Goal: Information Seeking & Learning: Learn about a topic

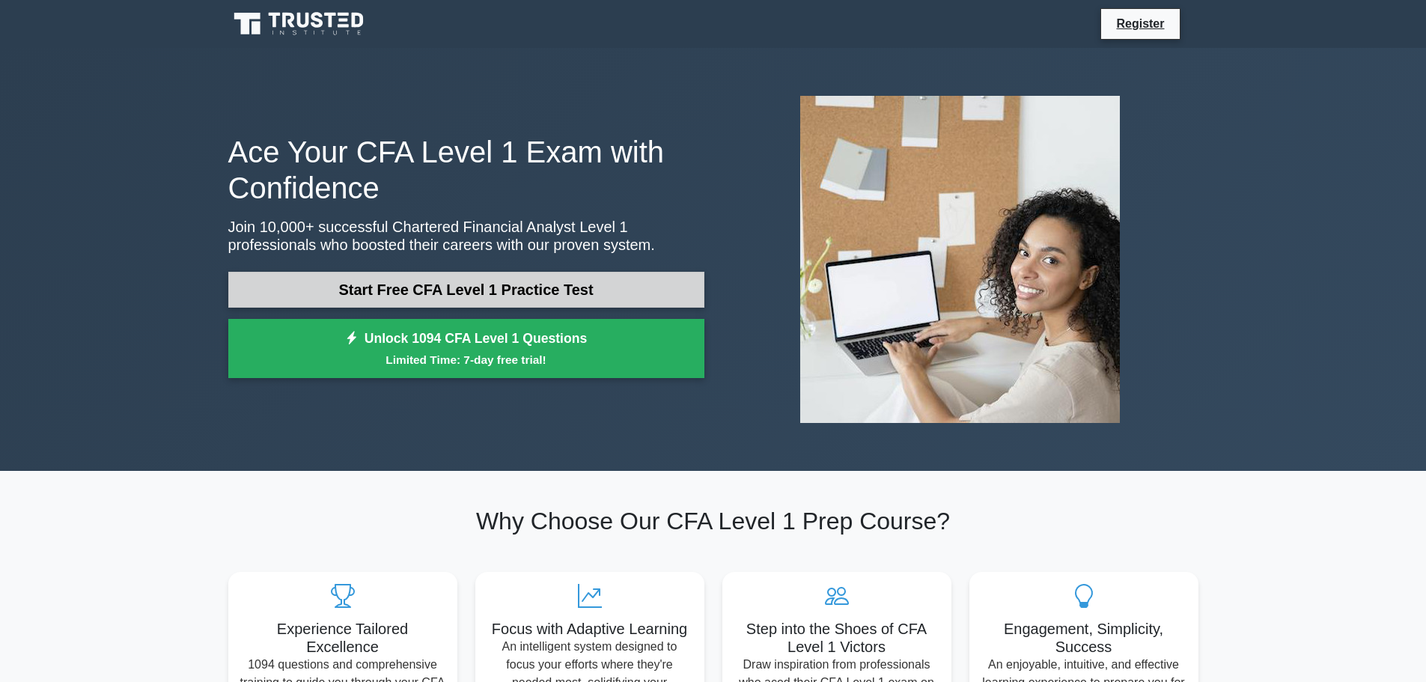
click at [326, 290] on link "Start Free CFA Level 1 Practice Test" at bounding box center [466, 290] width 476 height 36
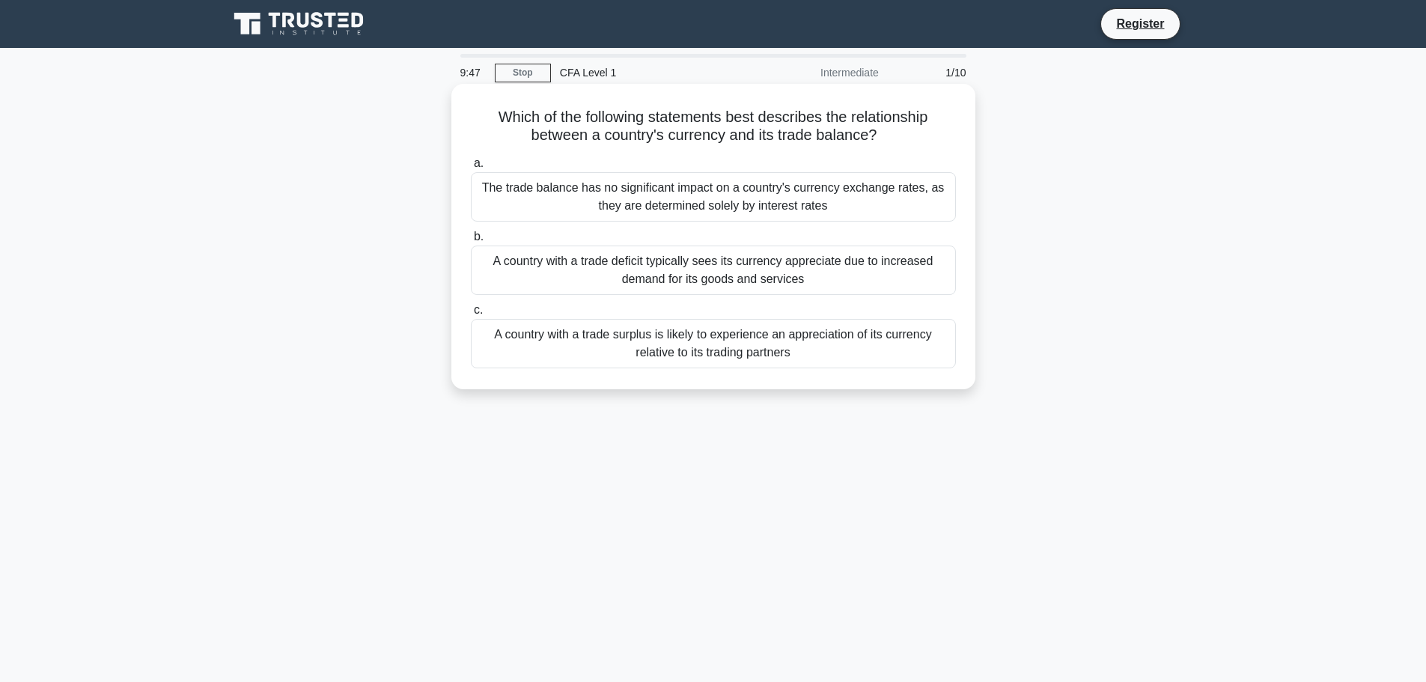
click at [582, 347] on div "A country with a trade surplus is likely to experience an appreciation of its c…" at bounding box center [713, 343] width 485 height 49
click at [471, 315] on input "c. A country with a trade surplus is likely to experience an appreciation of it…" at bounding box center [471, 310] width 0 height 10
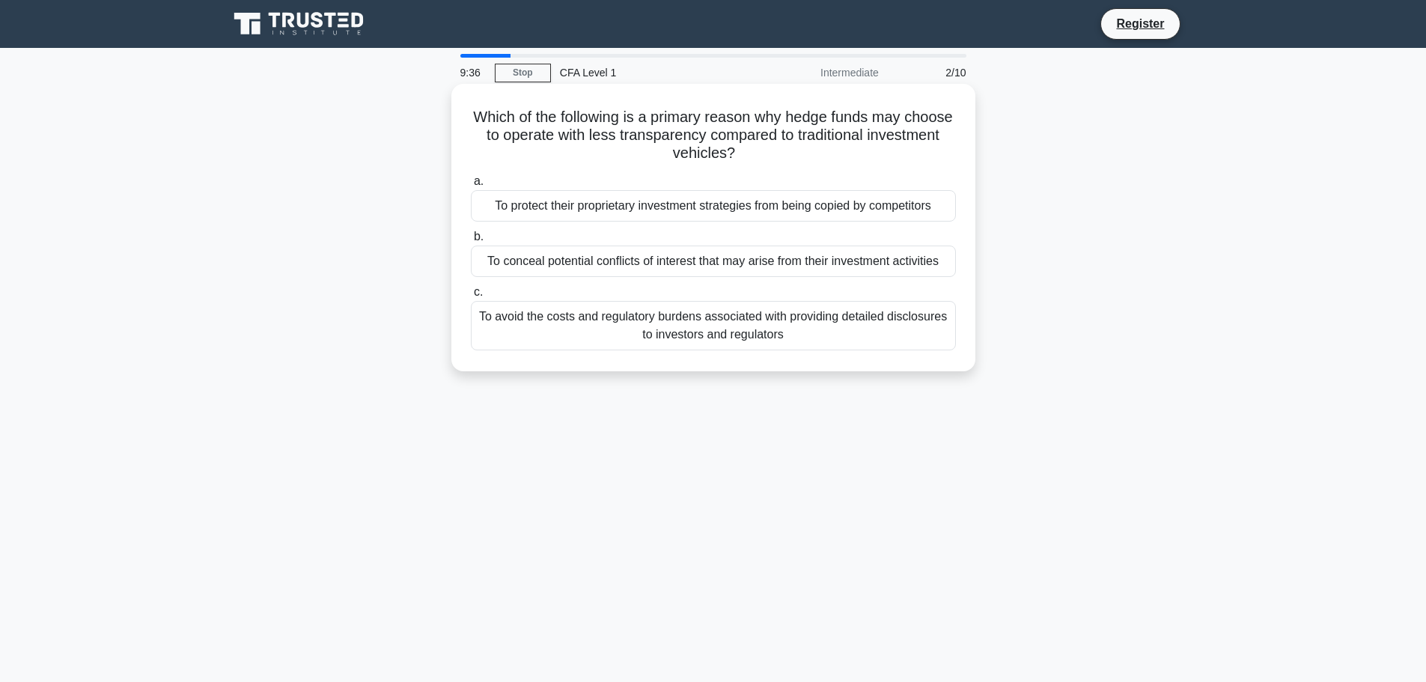
click at [646, 211] on div "To protect their proprietary investment strategies from being copied by competi…" at bounding box center [713, 205] width 485 height 31
click at [471, 186] on input "a. To protect their proprietary investment strategies from being copied by comp…" at bounding box center [471, 182] width 0 height 10
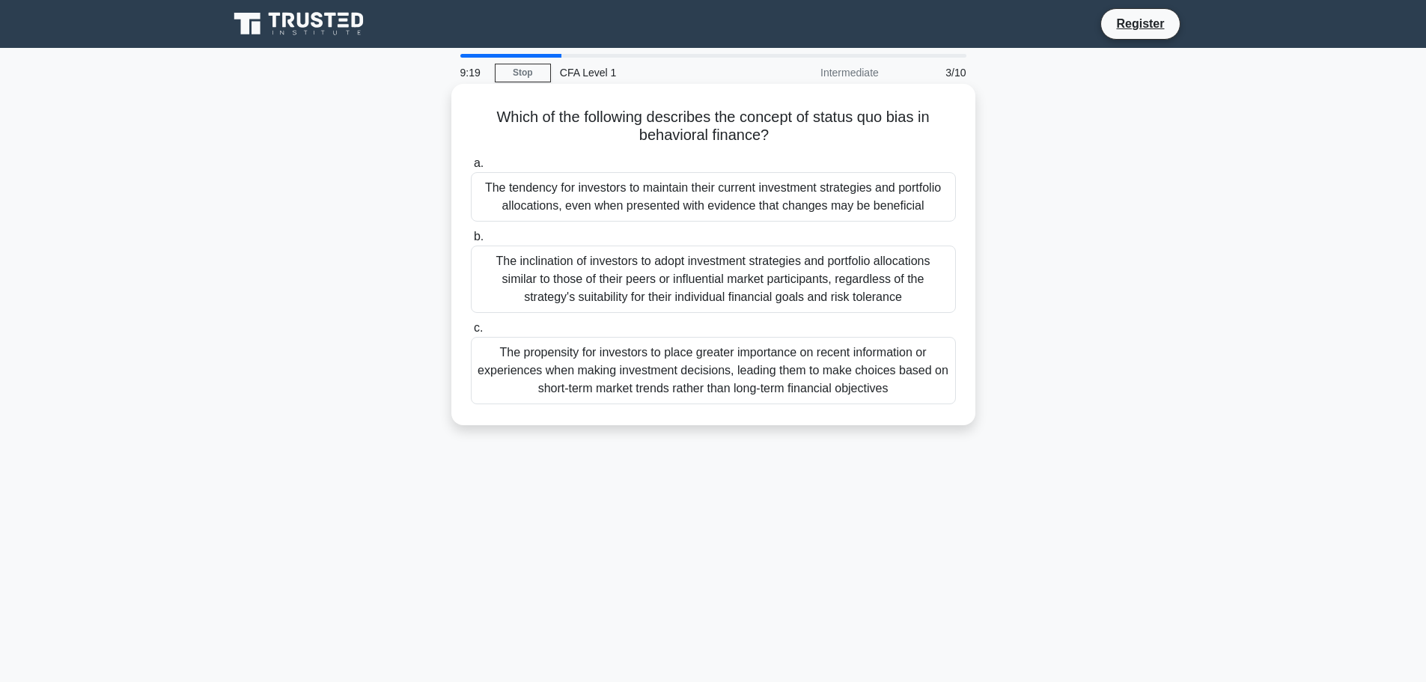
click at [501, 192] on div "The tendency for investors to maintain their current investment strategies and …" at bounding box center [713, 196] width 485 height 49
click at [471, 168] on input "a. The tendency for investors to maintain their current investment strategies a…" at bounding box center [471, 164] width 0 height 10
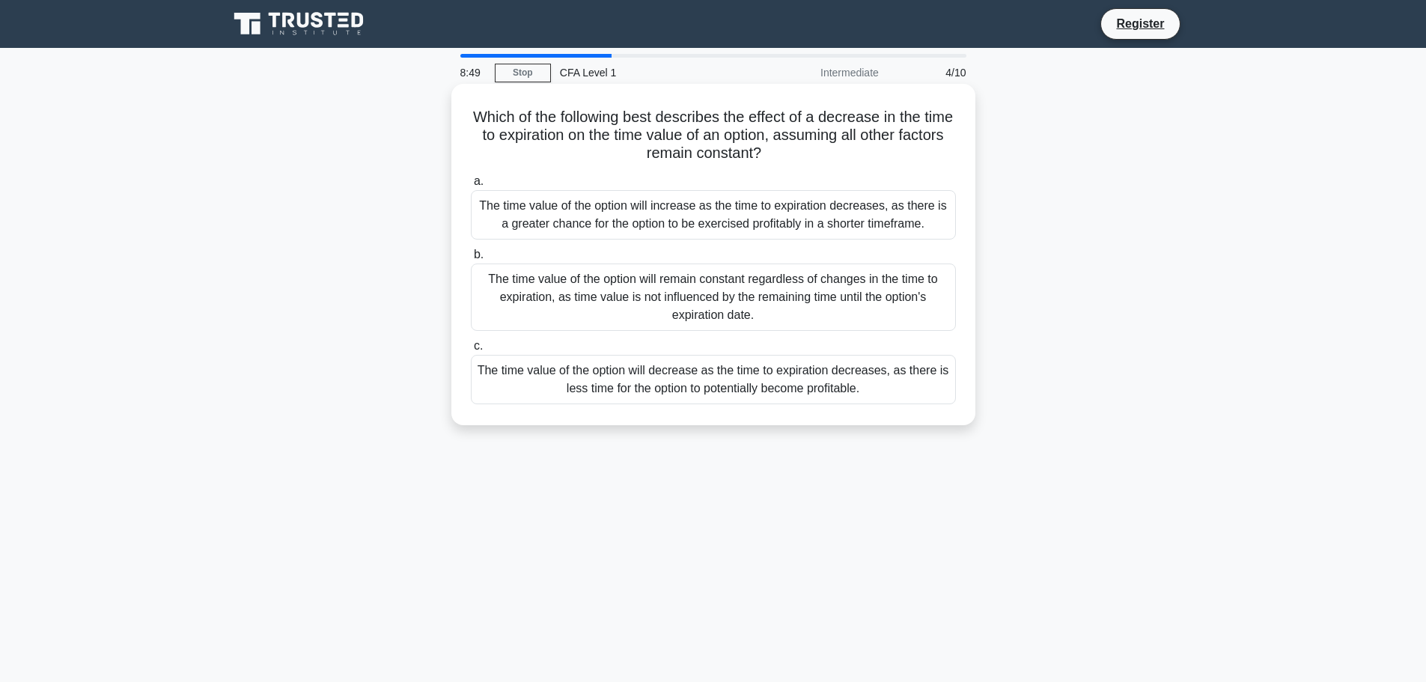
click at [677, 385] on div "The time value of the option will decrease as the time to expiration decreases,…" at bounding box center [713, 379] width 485 height 49
click at [471, 351] on input "c. The time value of the option will decrease as the time to expiration decreas…" at bounding box center [471, 346] width 0 height 10
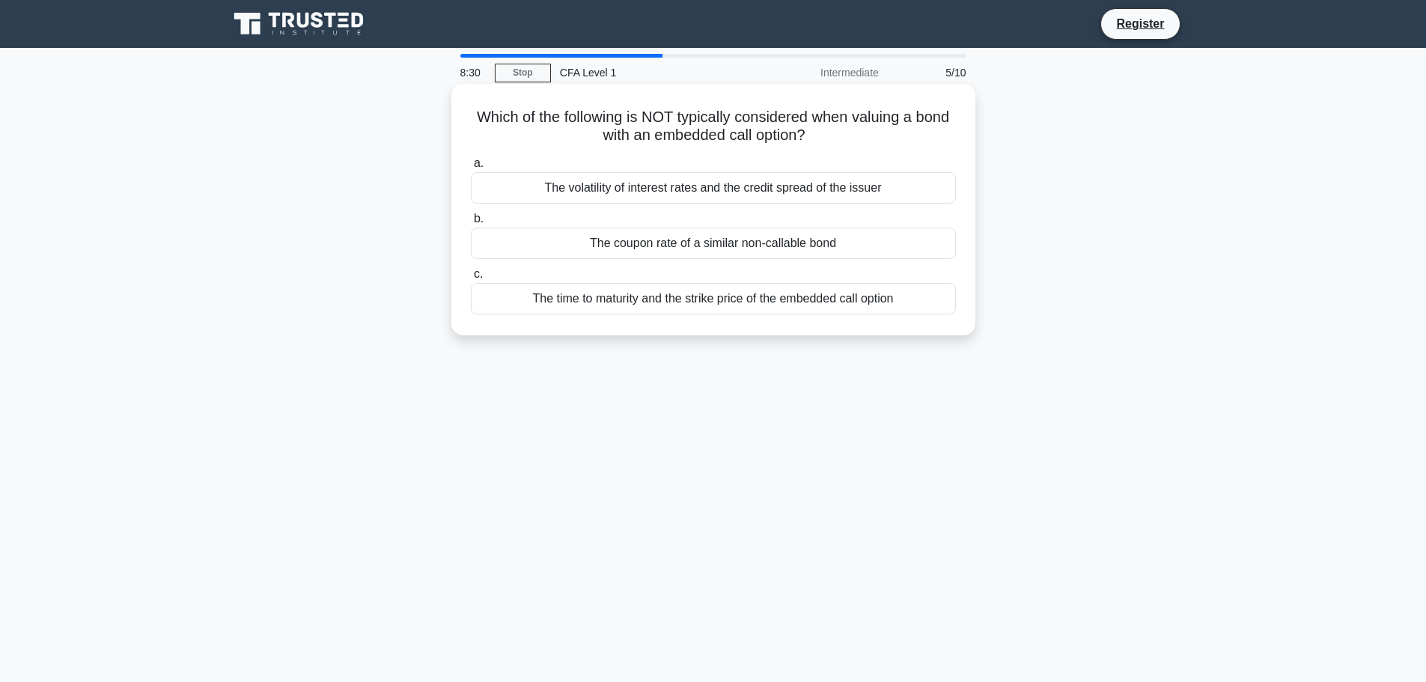
click at [528, 245] on div "The coupon rate of a similar non-callable bond" at bounding box center [713, 243] width 485 height 31
click at [471, 224] on input "b. The coupon rate of a similar non-callable bond" at bounding box center [471, 219] width 0 height 10
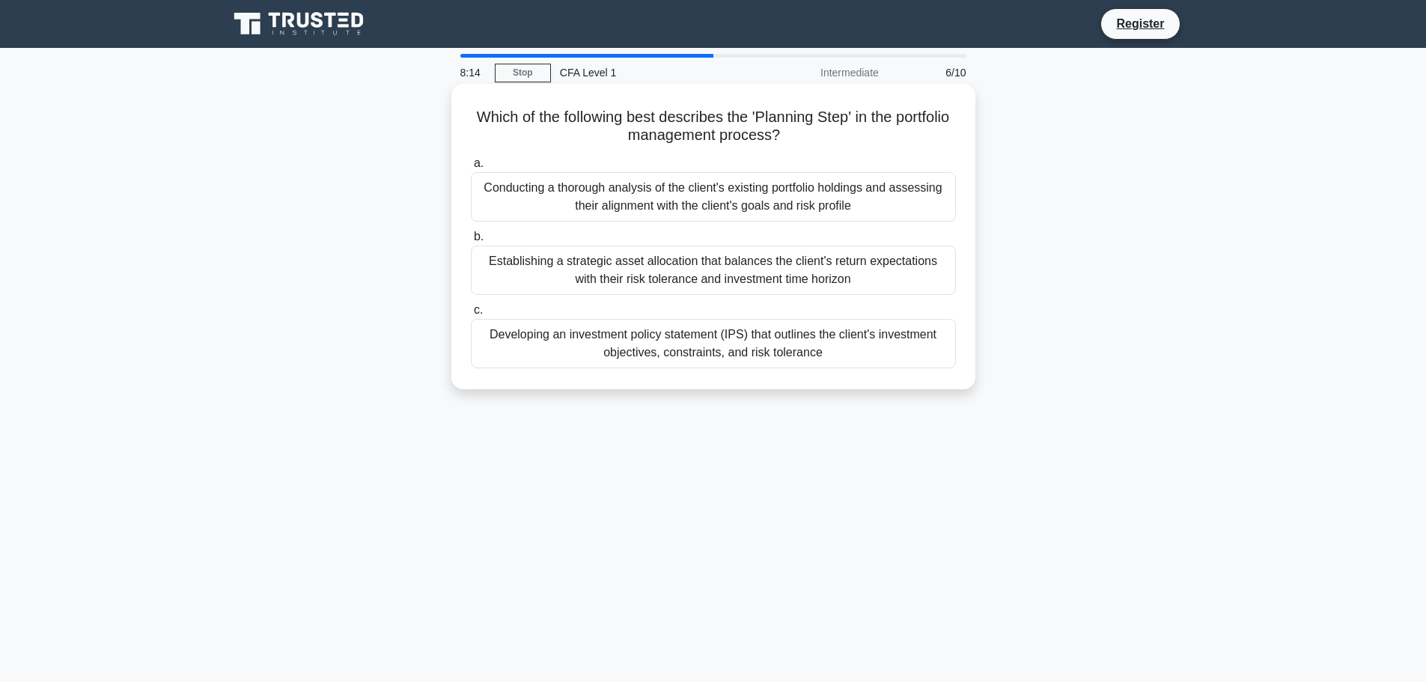
click at [564, 212] on div "Conducting a thorough analysis of the client's existing portfolio holdings and …" at bounding box center [713, 196] width 485 height 49
click at [471, 168] on input "a. Conducting a thorough analysis of the client's existing portfolio holdings a…" at bounding box center [471, 164] width 0 height 10
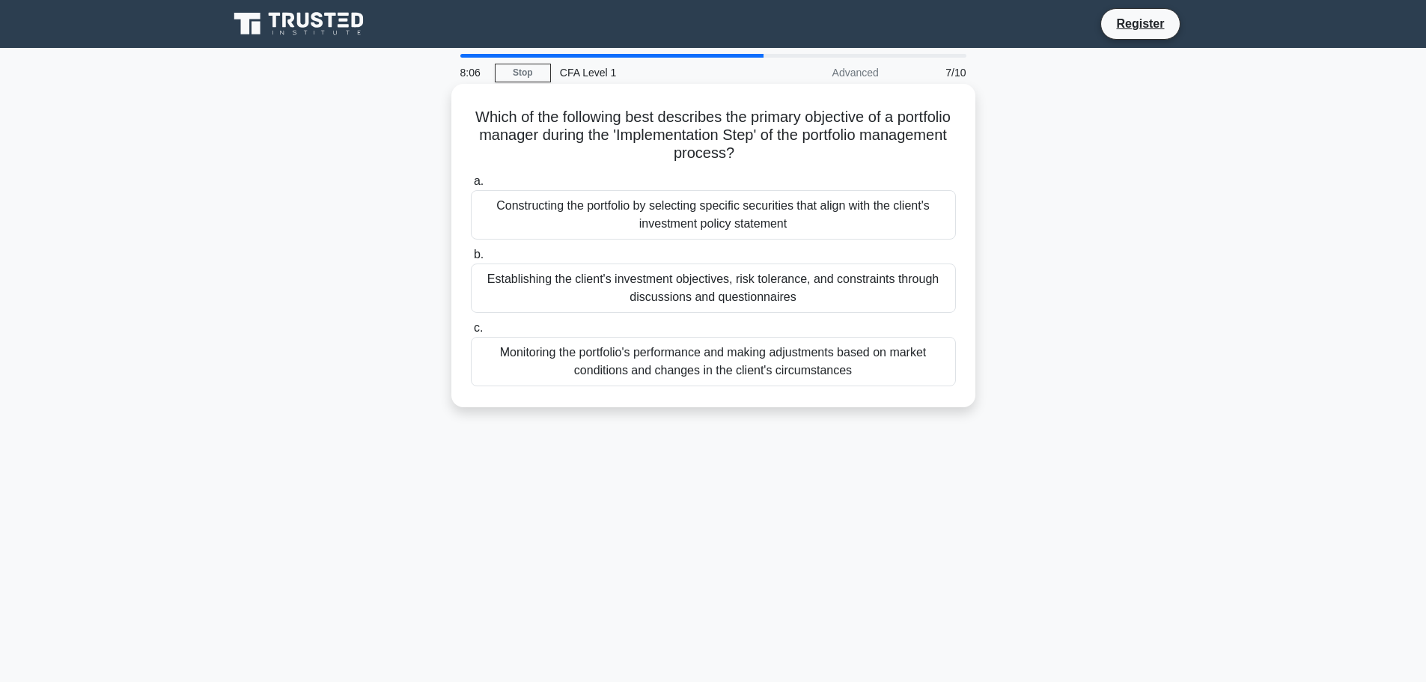
click at [616, 218] on div "Constructing the portfolio by selecting specific securities that align with the…" at bounding box center [713, 214] width 485 height 49
click at [471, 186] on input "a. Constructing the portfolio by selecting specific securities that align with …" at bounding box center [471, 182] width 0 height 10
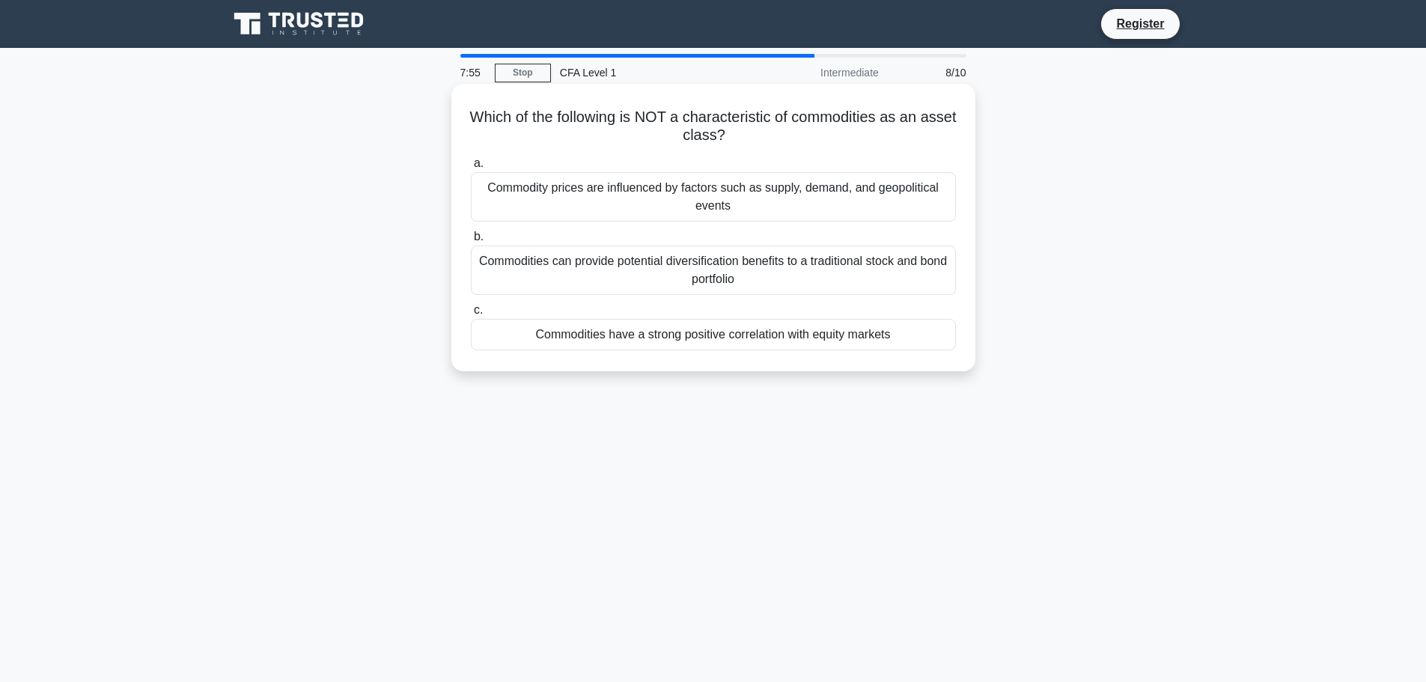
click at [559, 331] on div "Commodities have a strong positive correlation with equity markets" at bounding box center [713, 334] width 485 height 31
click at [471, 315] on input "c. Commodities have a strong positive correlation with equity markets" at bounding box center [471, 310] width 0 height 10
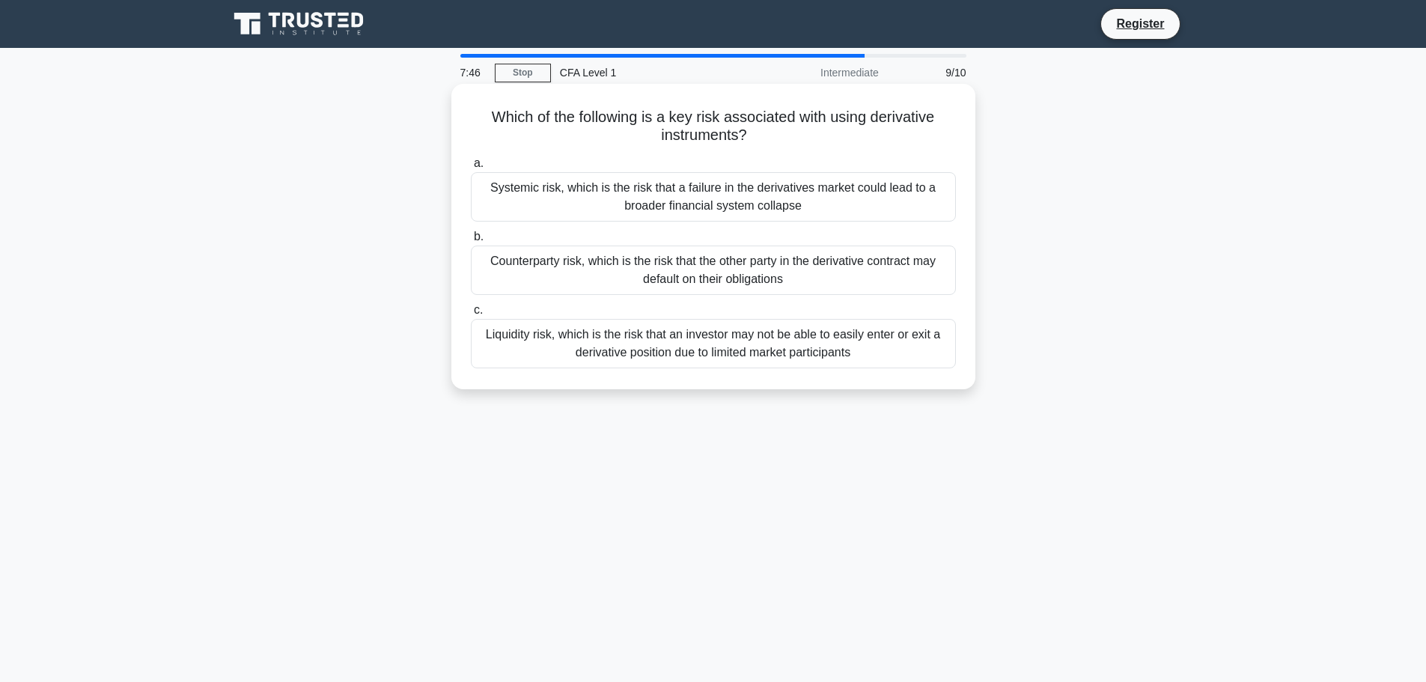
click at [531, 278] on div "Counterparty risk, which is the risk that the other party in the derivative con…" at bounding box center [713, 270] width 485 height 49
click at [471, 242] on input "b. Counterparty risk, which is the risk that the other party in the derivative …" at bounding box center [471, 237] width 0 height 10
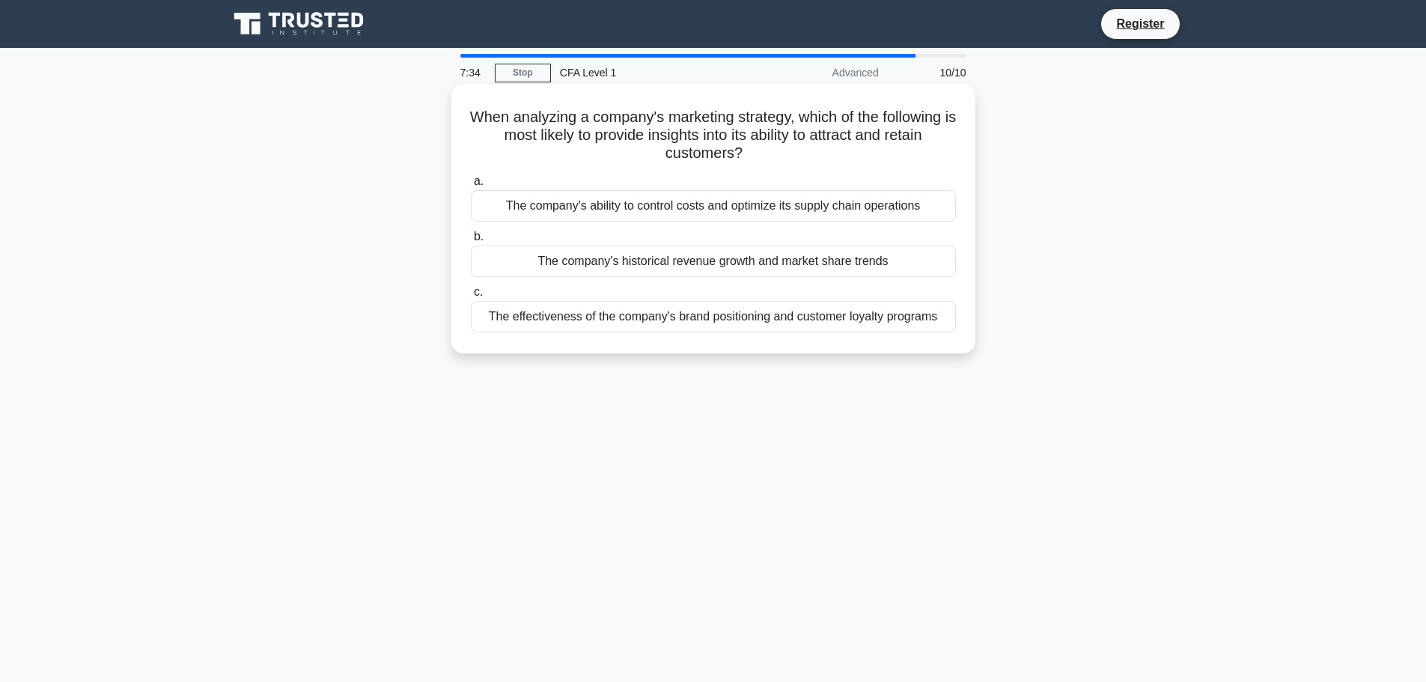
click at [575, 319] on div "The effectiveness of the company's brand positioning and customer loyalty progr…" at bounding box center [713, 316] width 485 height 31
click at [471, 297] on input "c. The effectiveness of the company's brand positioning and customer loyalty pr…" at bounding box center [471, 292] width 0 height 10
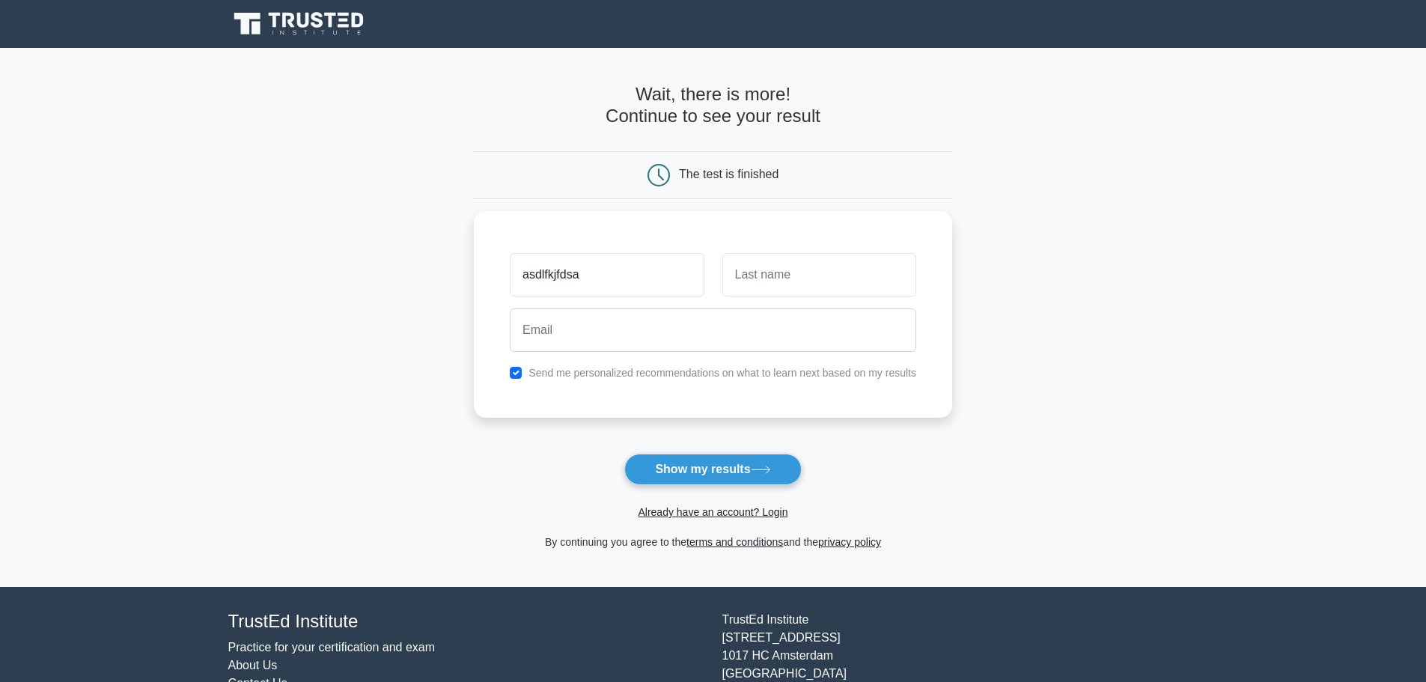
type input "asdlfkjfdsa"
type input "alkjdf"
drag, startPoint x: 745, startPoint y: 463, endPoint x: 794, endPoint y: 460, distance: 48.7
click at [745, 463] on button "Show my results" at bounding box center [712, 469] width 177 height 31
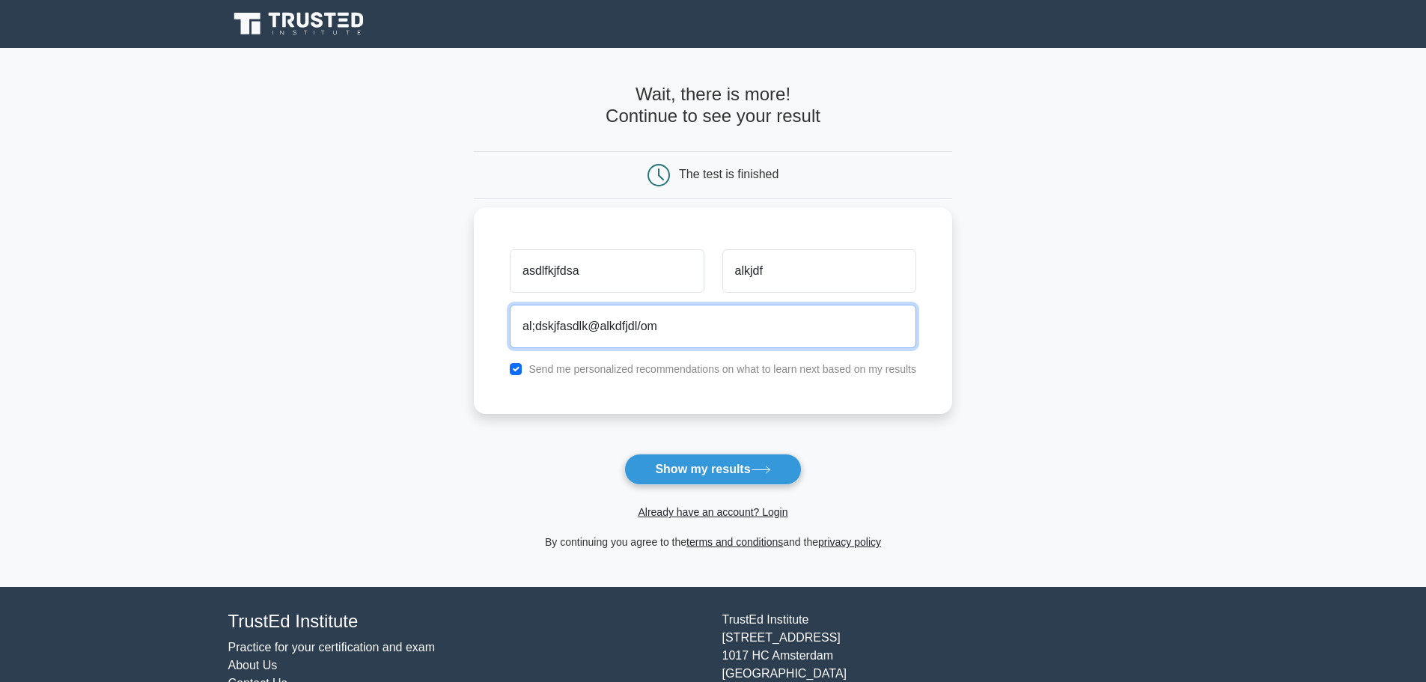
click at [638, 326] on input "al;dskjfasdlk@alkdfjdl/om" at bounding box center [713, 326] width 406 height 43
click at [624, 454] on button "Show my results" at bounding box center [712, 469] width 177 height 31
click at [623, 329] on input "al;[EMAIL_ADDRESS][DOMAIN_NAME]" at bounding box center [713, 326] width 406 height 43
click at [540, 329] on input "al;[EMAIL_ADDRESS][DOMAIN_NAME]" at bounding box center [713, 326] width 406 height 43
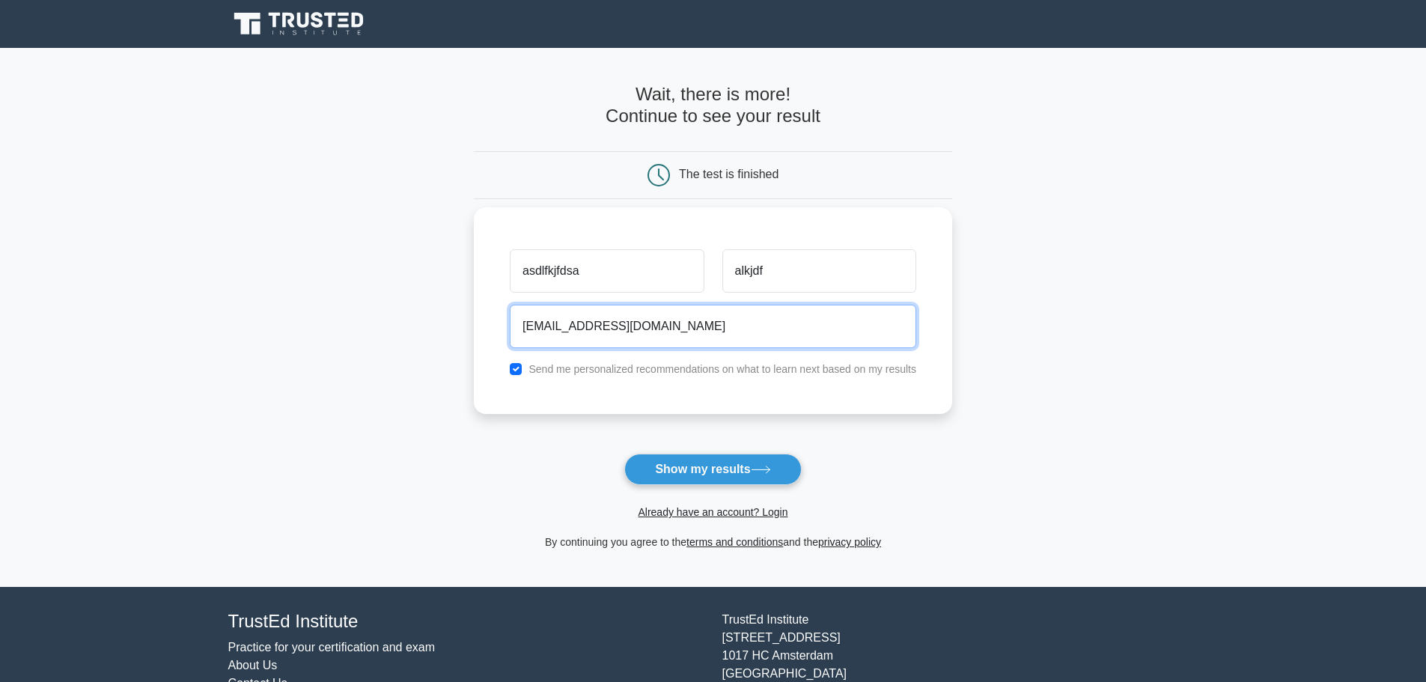
type input "[EMAIL_ADDRESS][DOMAIN_NAME]"
click at [516, 373] on input "checkbox" at bounding box center [516, 369] width 12 height 12
checkbox input "false"
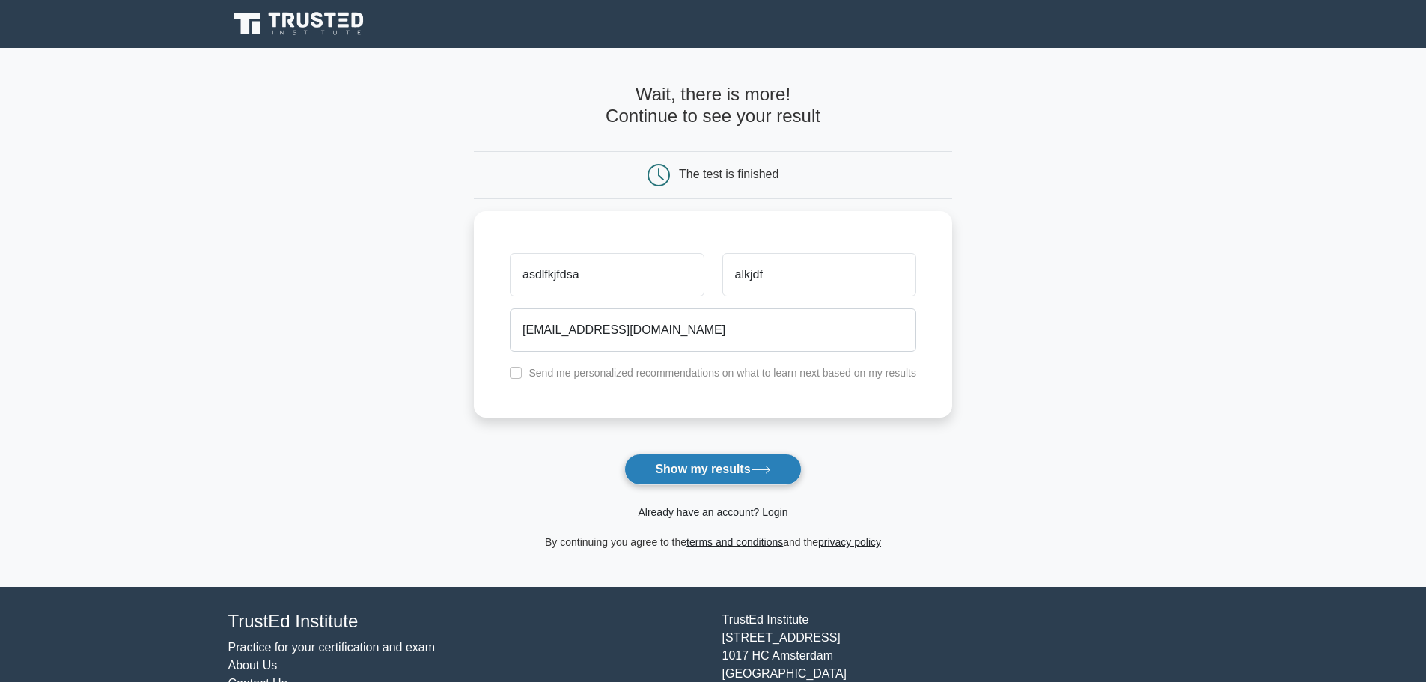
click at [745, 475] on button "Show my results" at bounding box center [712, 469] width 177 height 31
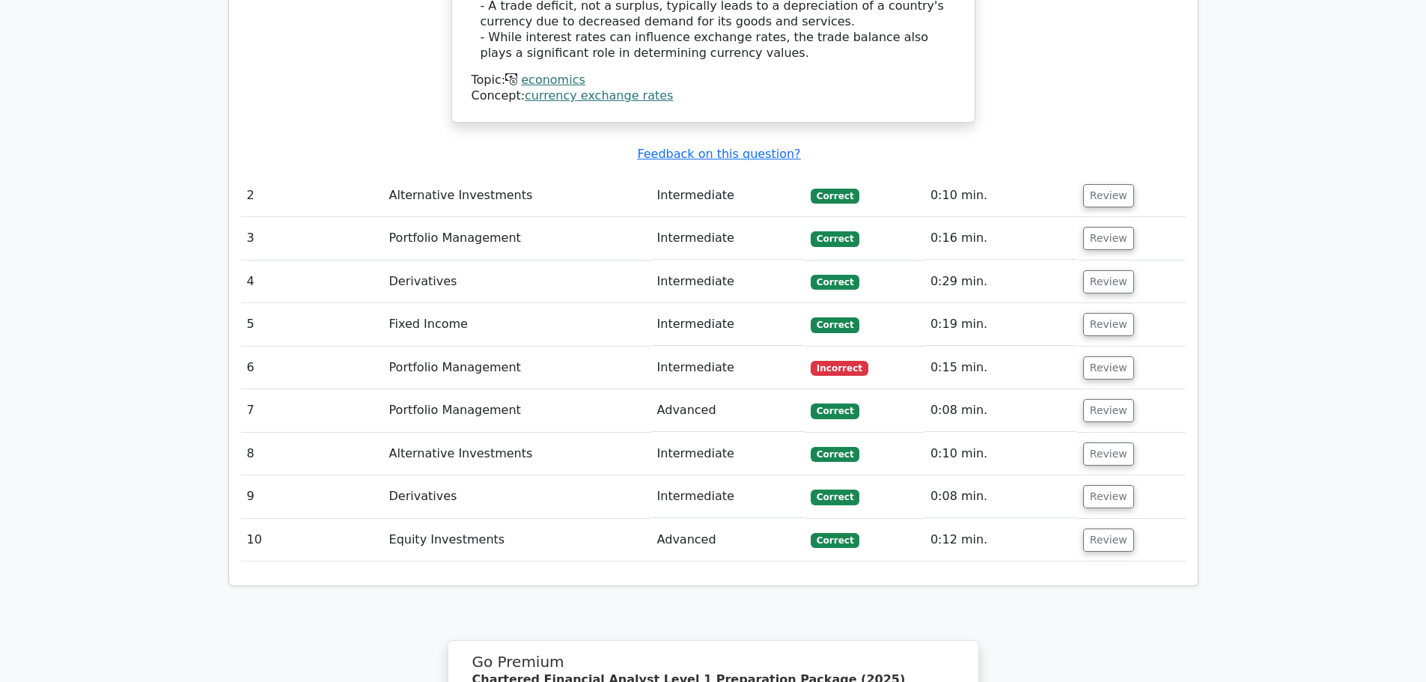
scroll to position [1796, 0]
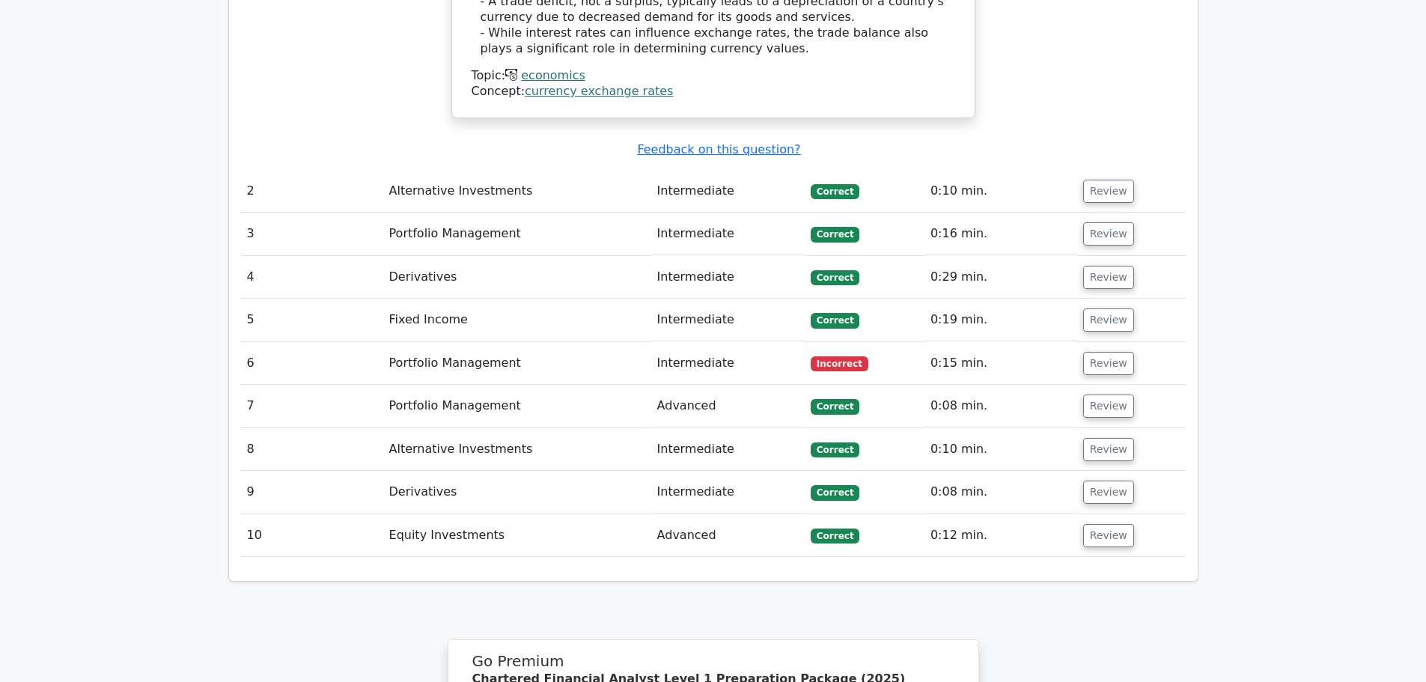
click at [613, 342] on td "Portfolio Management" at bounding box center [517, 363] width 268 height 43
click at [1091, 352] on button "Review" at bounding box center [1108, 363] width 51 height 23
